Goal: Task Accomplishment & Management: Use online tool/utility

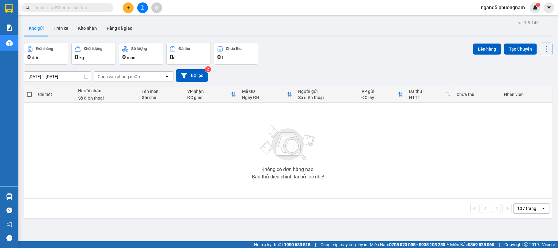
click at [52, 9] on input "text" at bounding box center [70, 7] width 72 height 7
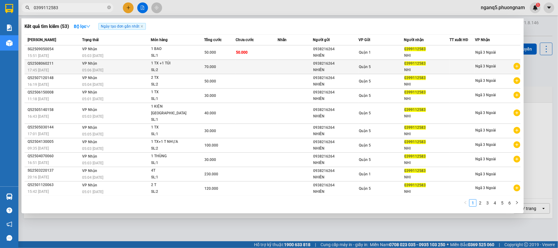
type input "0399112583"
click at [518, 66] on icon "plus-circle" at bounding box center [517, 66] width 7 height 7
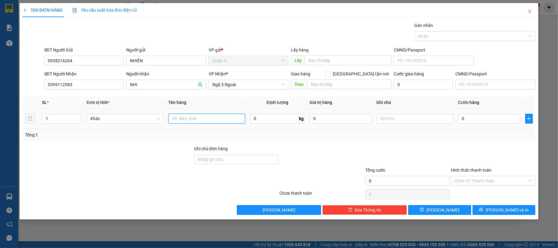
click at [194, 118] on input "text" at bounding box center [207, 119] width 77 height 10
type input "1 TX"
click at [505, 119] on input "0" at bounding box center [489, 119] width 62 height 10
type input "3"
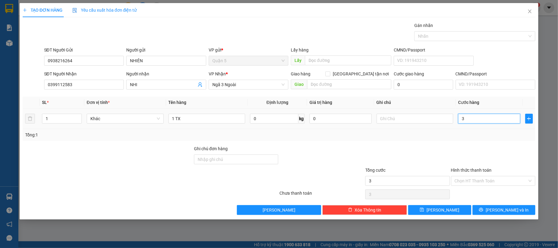
type input "3"
type input "30"
type input "30.000"
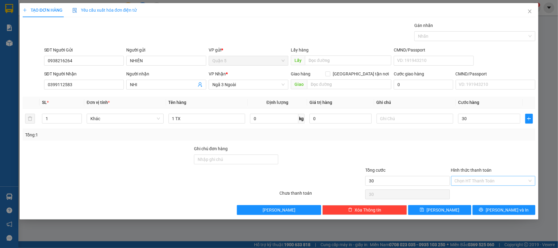
type input "30.000"
click at [479, 184] on input "Hình thức thanh toán" at bounding box center [491, 180] width 73 height 9
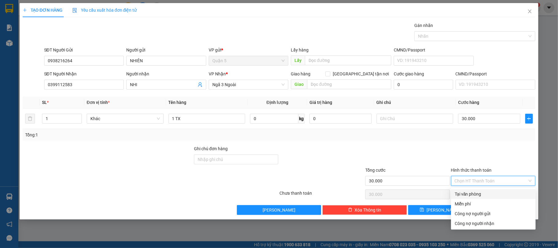
click at [479, 194] on div "Tại văn phòng" at bounding box center [493, 194] width 77 height 7
type input "0"
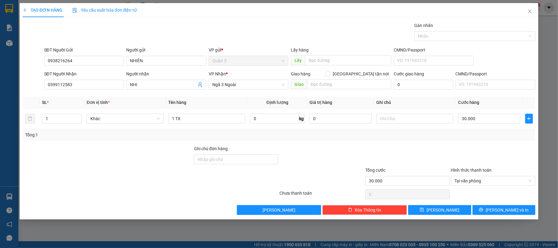
click at [521, 223] on div "TẠO ĐƠN HÀNG Yêu cầu xuất hóa đơn điện tử Transit Pickup Surcharge Ids Transit …" at bounding box center [279, 124] width 558 height 248
click at [521, 215] on button "[PERSON_NAME] và In" at bounding box center [504, 210] width 63 height 10
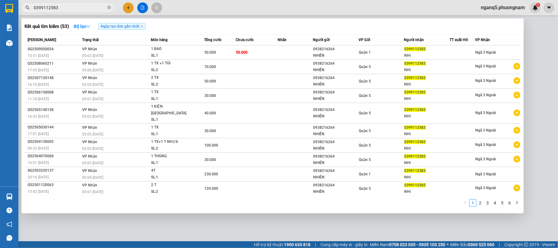
click at [492, 237] on div at bounding box center [279, 124] width 558 height 248
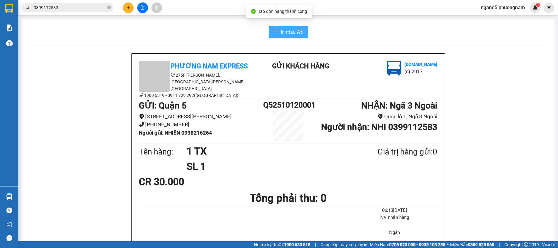
click at [294, 29] on span "In mẫu A5" at bounding box center [292, 32] width 22 height 8
